Goal: Navigation & Orientation: Find specific page/section

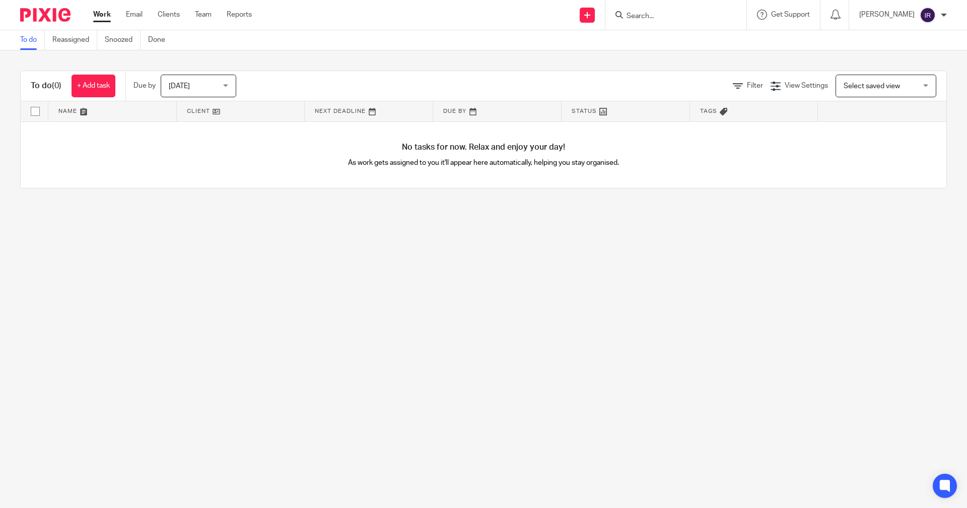
click at [150, 13] on ul "Work Email Clients Team Reports" at bounding box center [180, 15] width 174 height 10
click at [162, 9] on div "Work Email Clients Team Reports Work Email Clients Team Reports Settings" at bounding box center [175, 15] width 184 height 30
click at [177, 22] on div "Work Email Clients Team Reports Work Email Clients Team Reports Settings" at bounding box center [175, 15] width 184 height 30
drag, startPoint x: 177, startPoint y: 13, endPoint x: 192, endPoint y: 46, distance: 36.5
click at [176, 13] on link "Clients" at bounding box center [169, 15] width 22 height 10
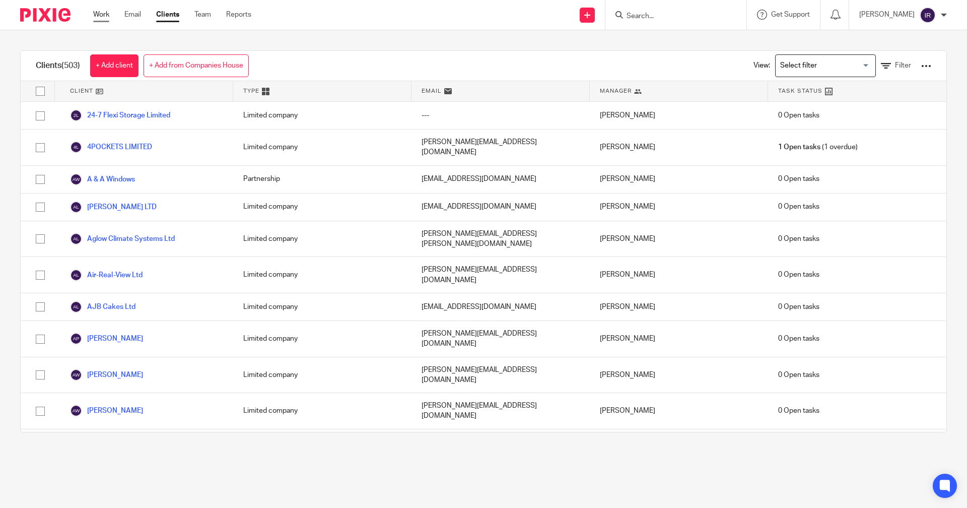
click at [102, 18] on link "Work" at bounding box center [101, 15] width 16 height 10
